Goal: Find specific page/section: Find specific page/section

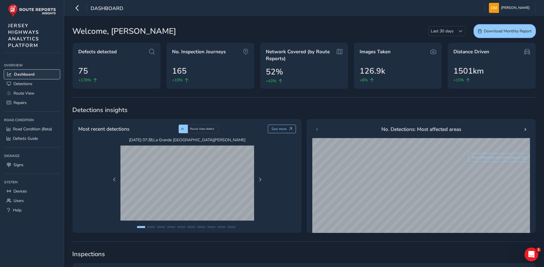
click at [27, 75] on span "Dashboard" at bounding box center [24, 74] width 20 height 5
click at [25, 83] on span "Detections" at bounding box center [22, 83] width 19 height 5
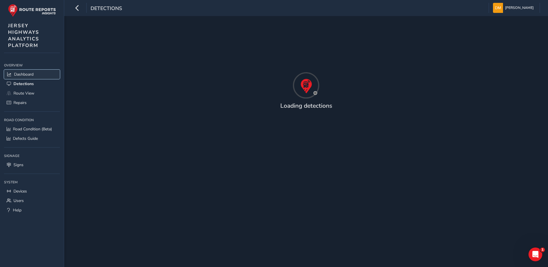
click at [31, 73] on span "Dashboard" at bounding box center [23, 74] width 19 height 5
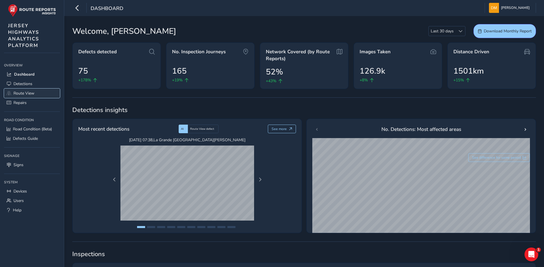
click at [37, 96] on link "Route View" at bounding box center [32, 93] width 56 height 9
